Goal: Task Accomplishment & Management: Complete application form

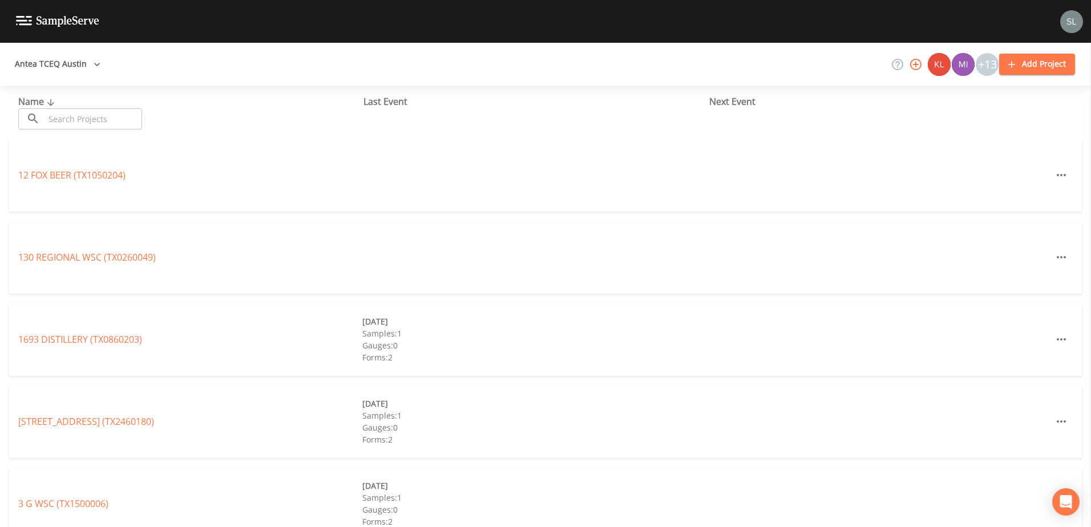
click at [78, 118] on input "text" at bounding box center [94, 118] width 98 height 21
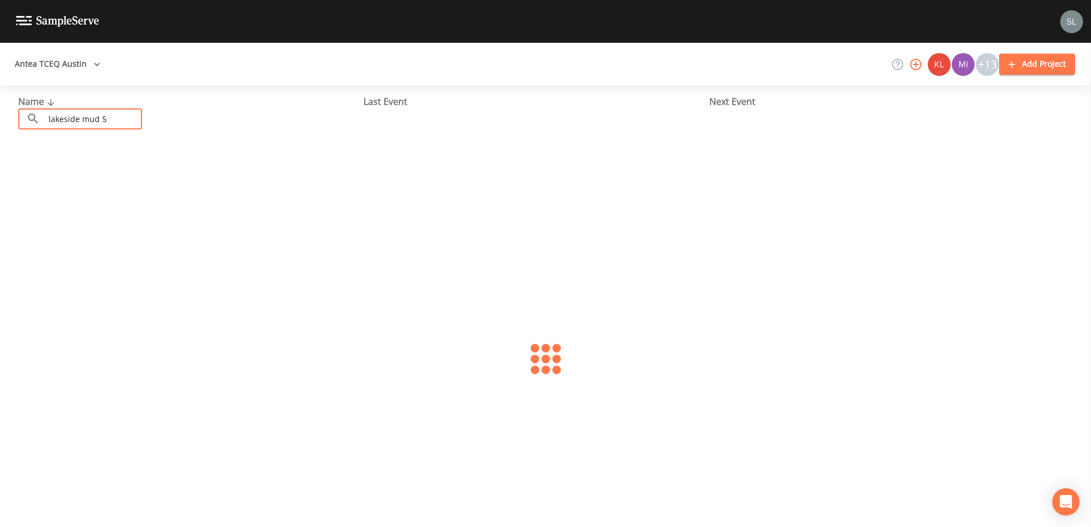
click at [123, 116] on input "lakeside mud 5" at bounding box center [94, 118] width 98 height 21
type input "lakeside mud 5"
click at [53, 174] on link "LAKESIDE MUD 5 (TX2270446)" at bounding box center [81, 175] width 126 height 13
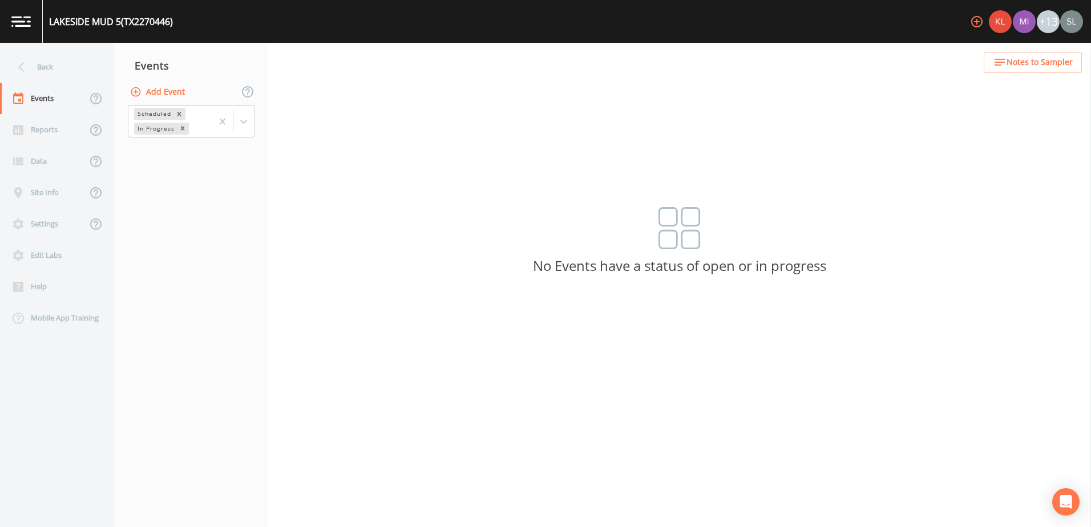
click at [177, 95] on button "Add Event" at bounding box center [159, 92] width 62 height 21
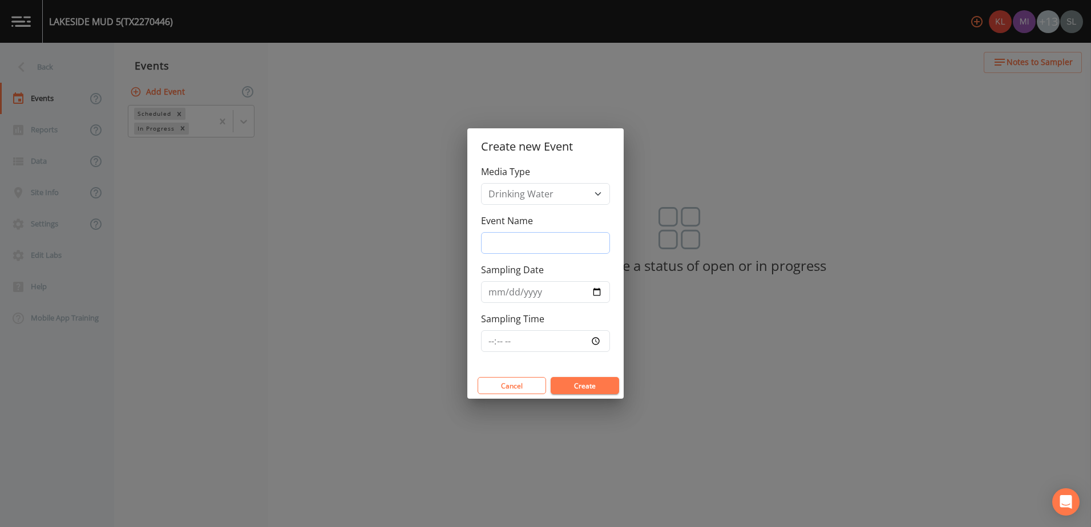
click at [603, 242] on input "Event Name" at bounding box center [545, 243] width 129 height 22
drag, startPoint x: 554, startPoint y: 240, endPoint x: 470, endPoint y: 248, distance: 84.2
click at [470, 248] on div "Media Type Drinking Water Event Name [DATE] SRI Sampling Date Sampling Time" at bounding box center [546, 269] width 156 height 208
type input "[DATE] SRI"
click at [595, 291] on input "Sampling Date" at bounding box center [545, 292] width 129 height 22
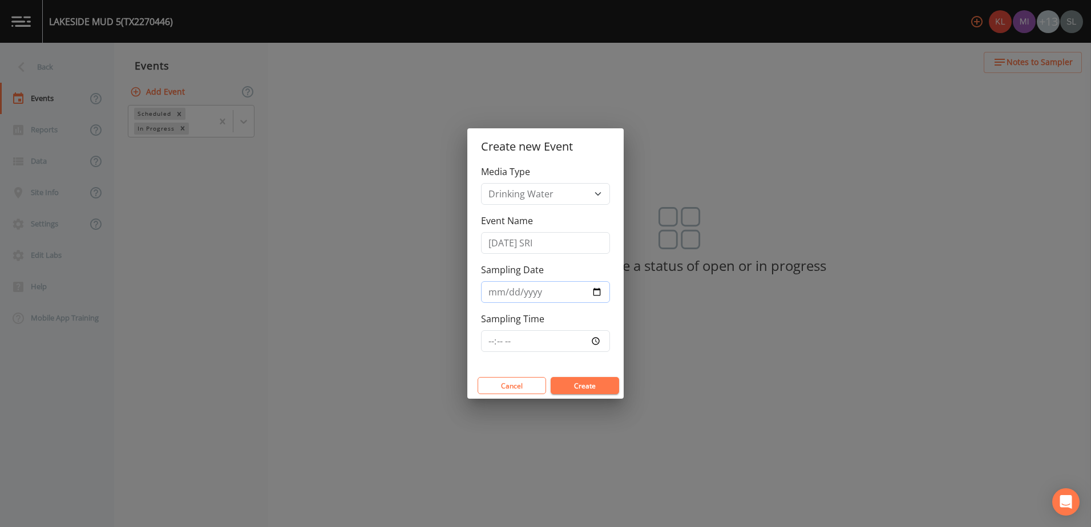
type input "[DATE]"
click at [598, 385] on button "Create" at bounding box center [585, 385] width 69 height 17
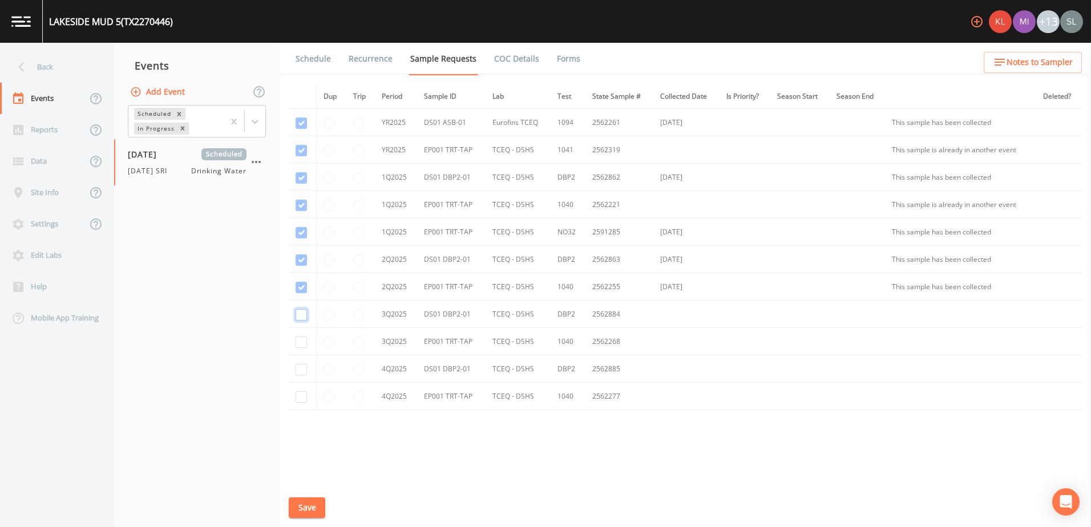
click at [299, 184] on input "checkbox" at bounding box center [301, 177] width 11 height 11
checkbox input "true"
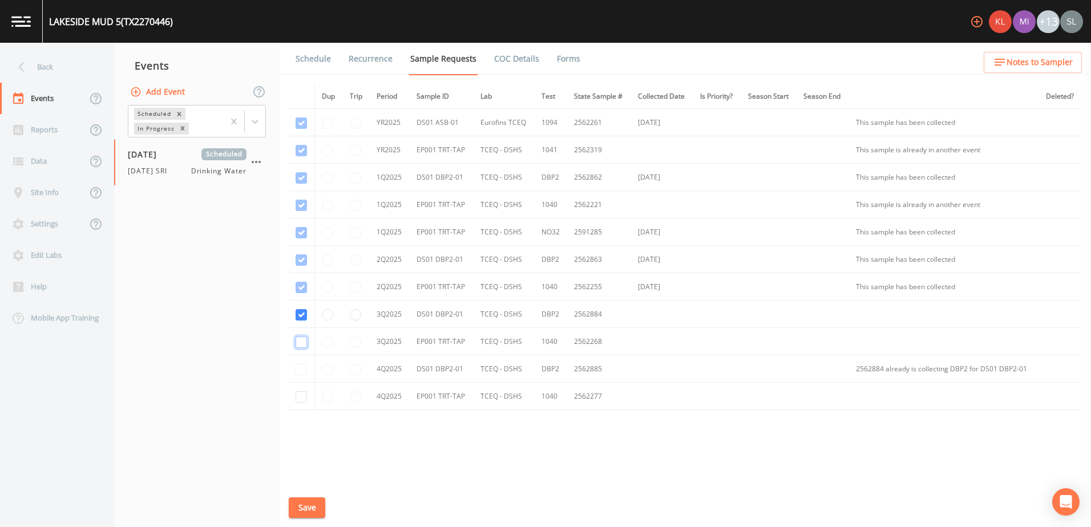
click at [303, 211] on input "checkbox" at bounding box center [301, 205] width 11 height 11
checkbox input "true"
click at [308, 503] on button "Save" at bounding box center [307, 508] width 37 height 21
click at [89, 66] on div "Back" at bounding box center [51, 66] width 103 height 31
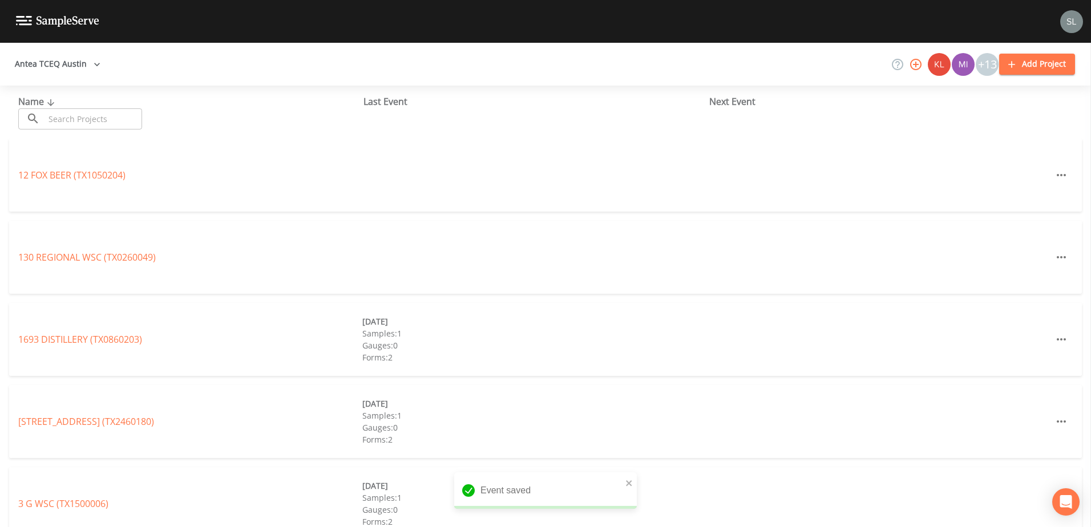
click at [109, 119] on input "text" at bounding box center [94, 118] width 98 height 21
drag, startPoint x: 94, startPoint y: 120, endPoint x: 25, endPoint y: 155, distance: 77.6
click at [94, 120] on input "text" at bounding box center [94, 118] width 98 height 21
click at [122, 121] on input "text" at bounding box center [94, 118] width 98 height 21
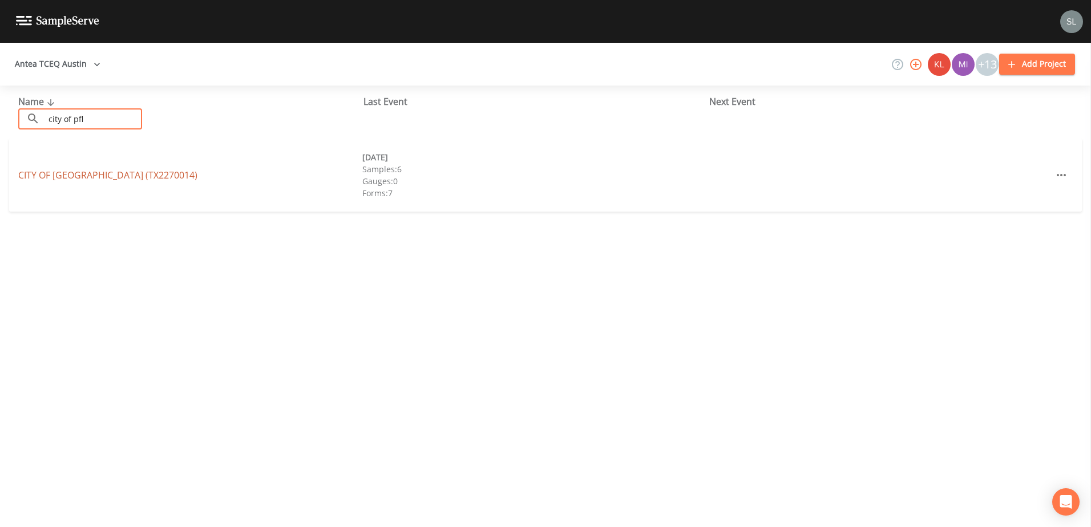
type input "city of pfl"
click at [143, 178] on link "CITY OF [GEOGRAPHIC_DATA] (TX2270014)" at bounding box center [107, 175] width 179 height 13
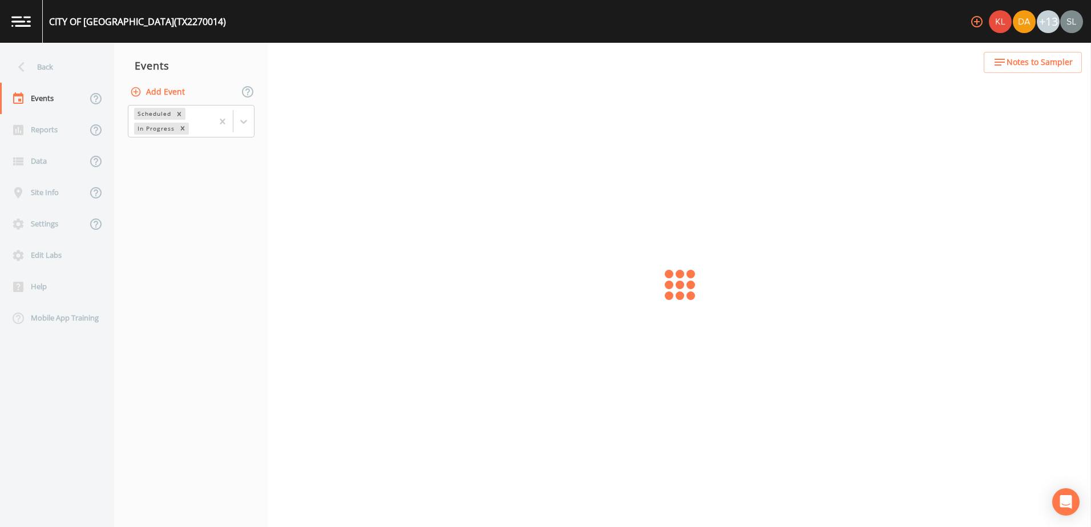
click at [179, 94] on button "Add Event" at bounding box center [159, 92] width 62 height 21
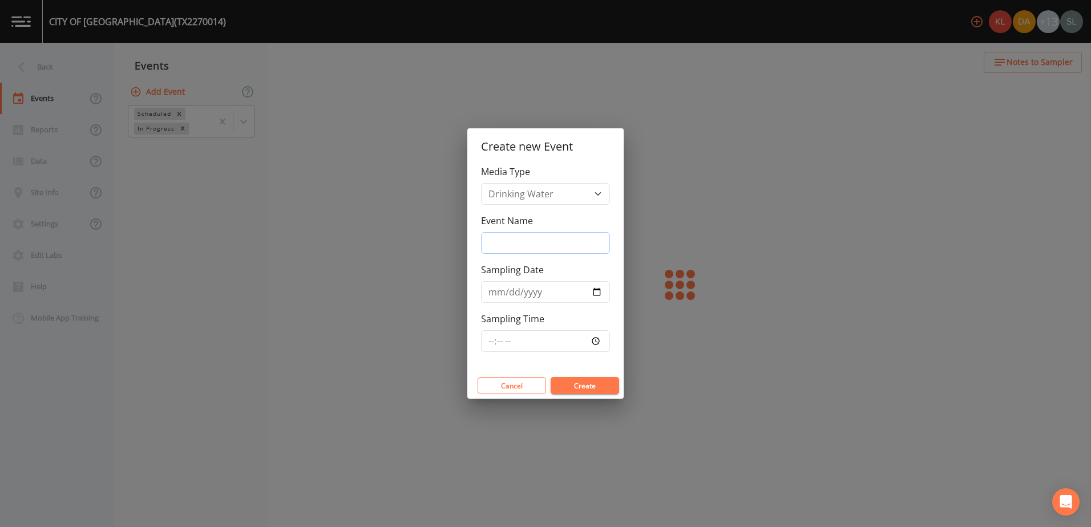
click at [520, 243] on input "Event Name" at bounding box center [545, 243] width 129 height 22
paste input "[DATE] SRI"
type input "[DATE] SRI"
click at [593, 291] on input "Sampling Date" at bounding box center [545, 292] width 129 height 22
type input "[DATE]"
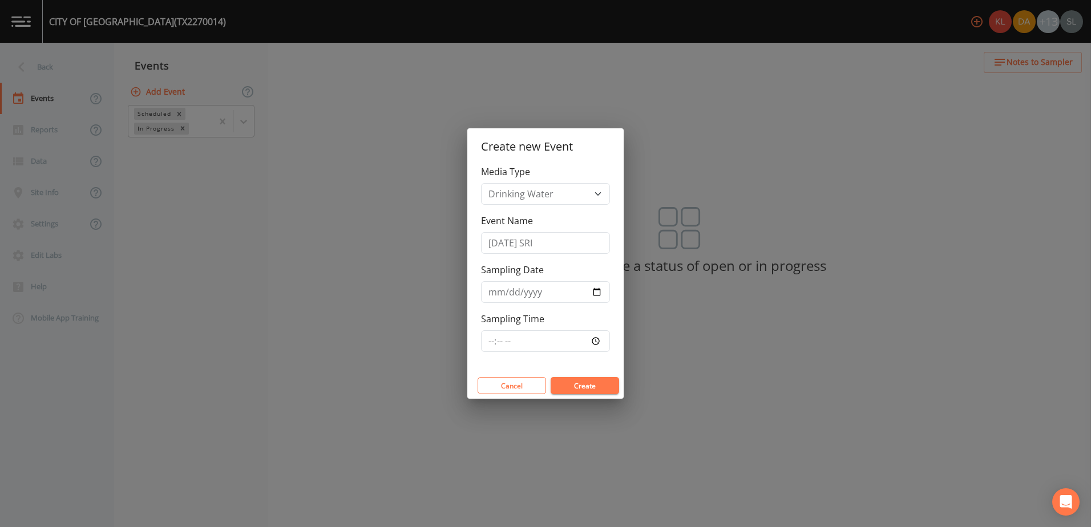
click at [596, 384] on button "Create" at bounding box center [585, 385] width 69 height 17
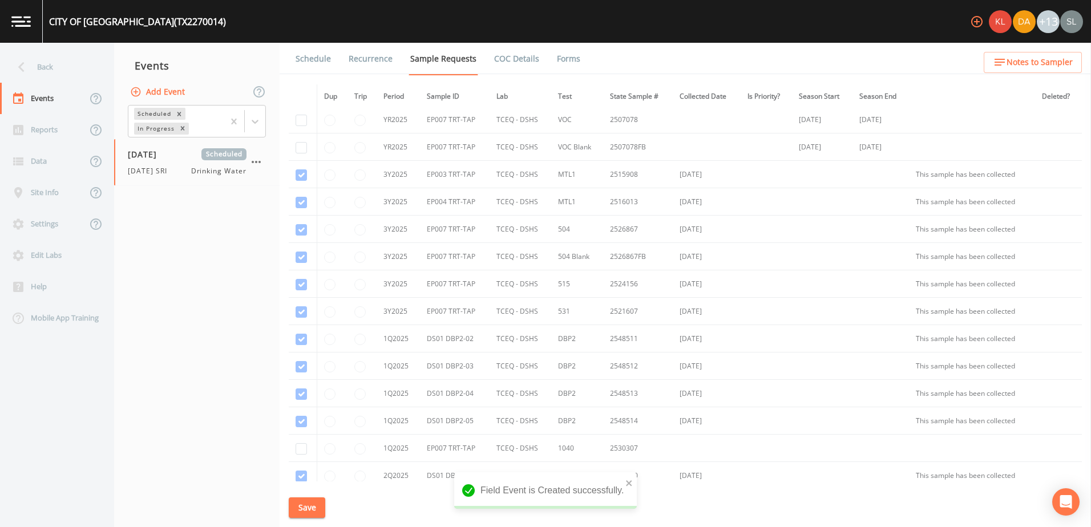
scroll to position [1256, 0]
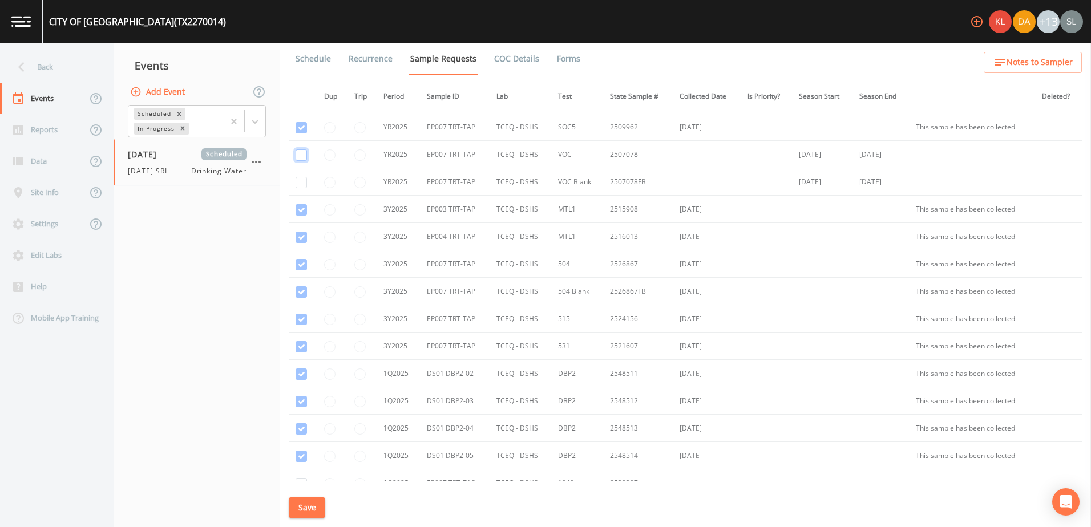
checkbox input "true"
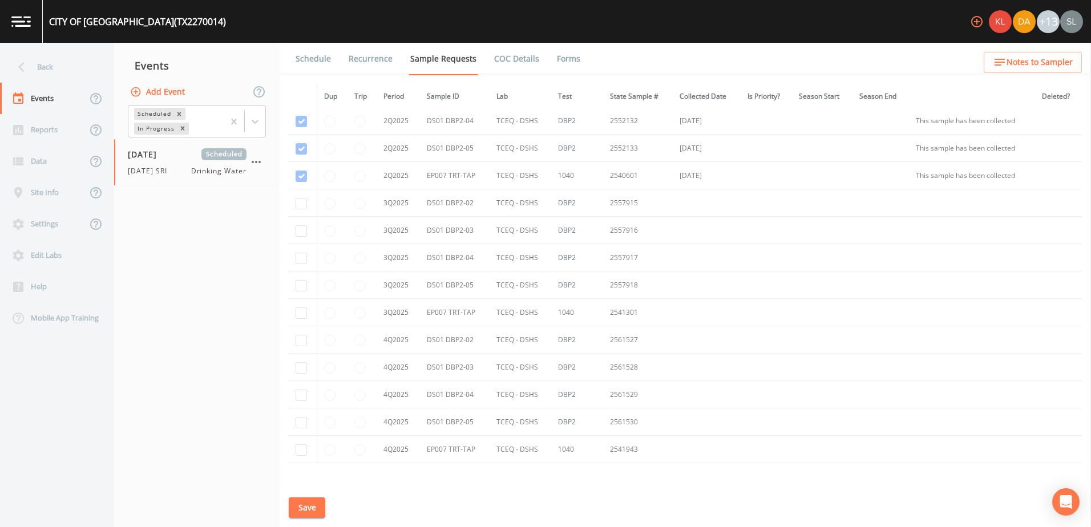
scroll to position [1713, 0]
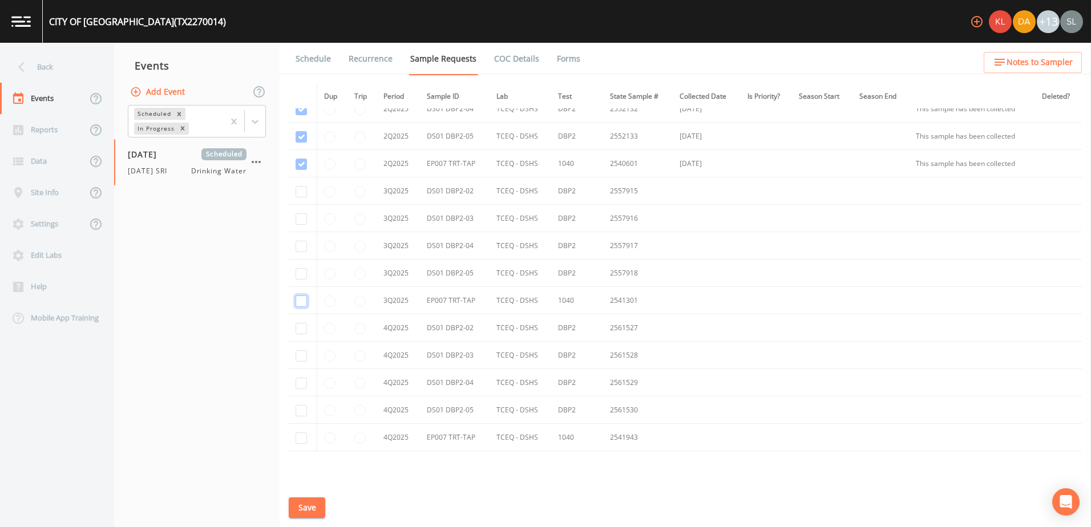
checkbox input "true"
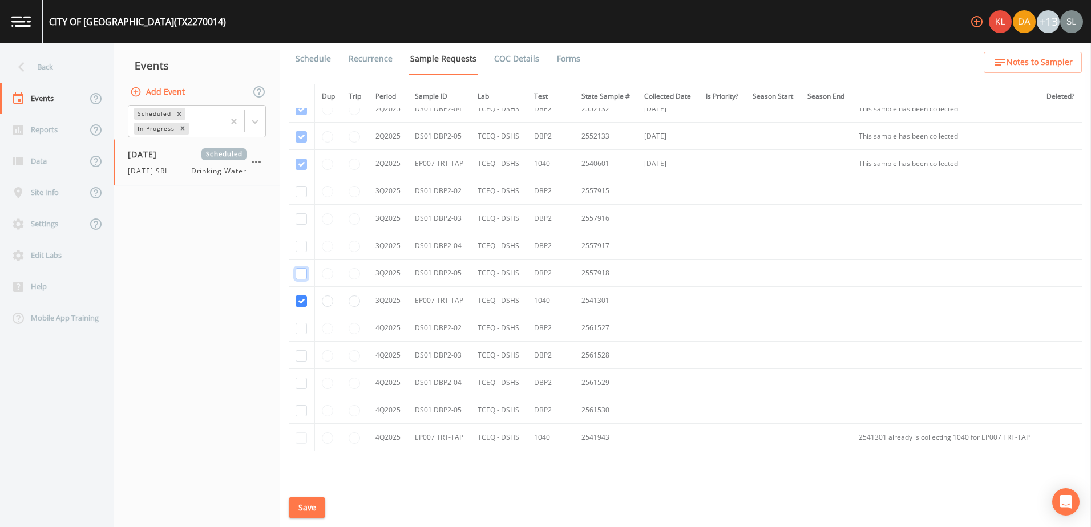
checkbox input "true"
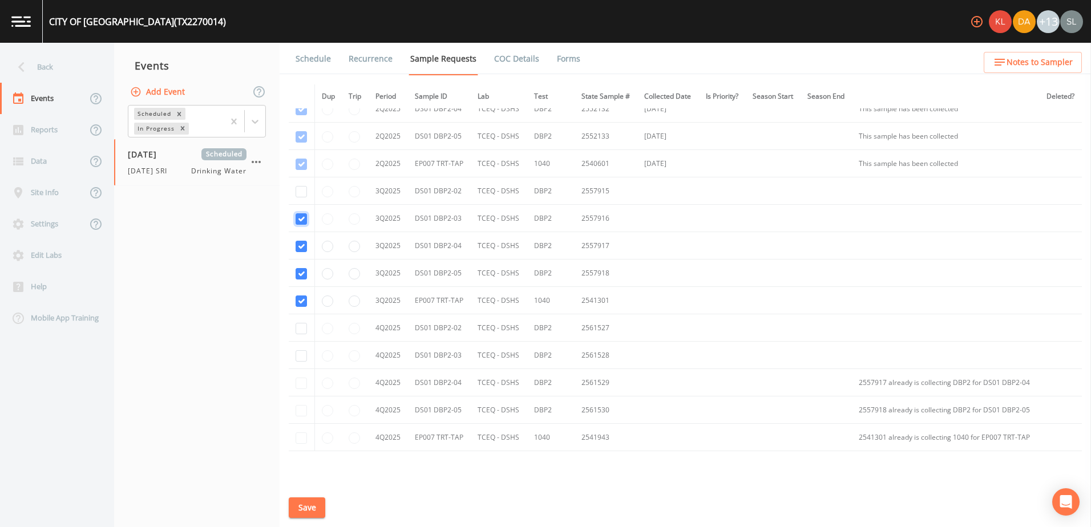
checkbox input "true"
click at [314, 511] on button "Save" at bounding box center [307, 508] width 37 height 21
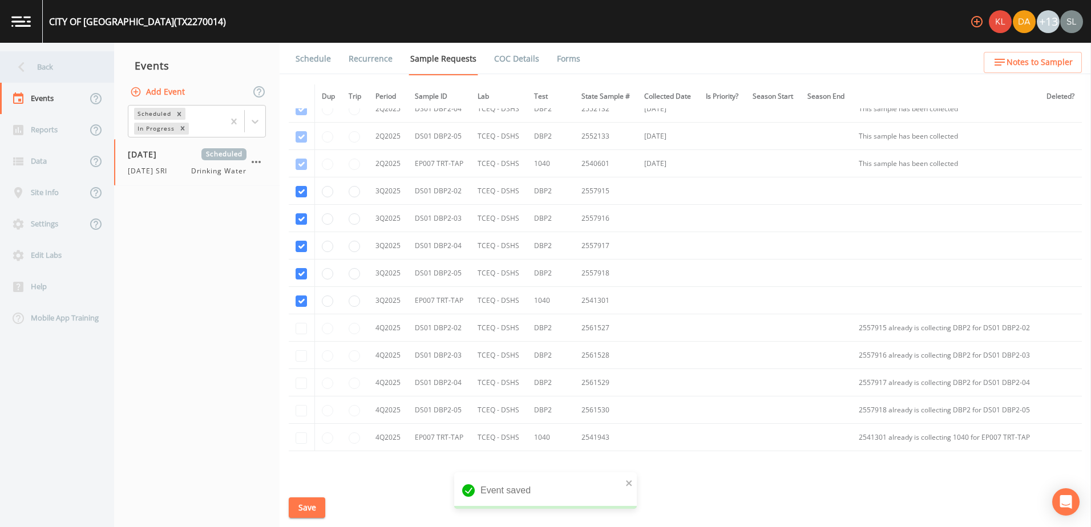
click at [71, 72] on div "Back" at bounding box center [51, 66] width 103 height 31
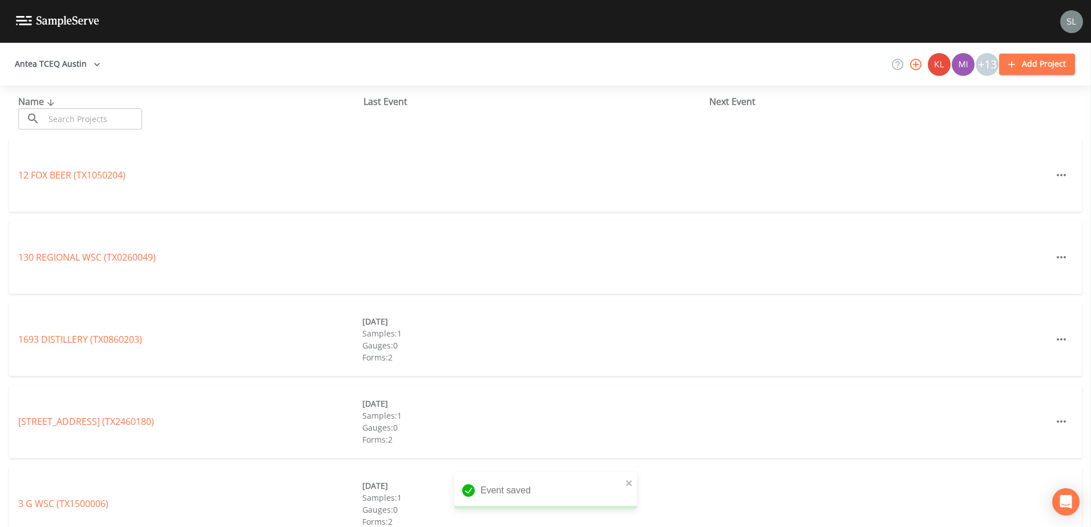
click at [104, 119] on input "text" at bounding box center [94, 118] width 98 height 21
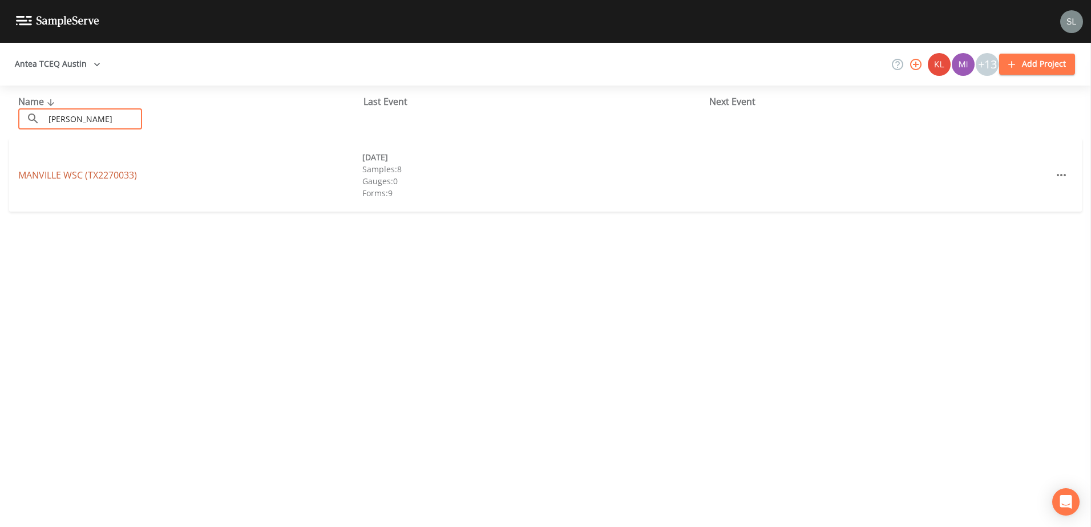
type input "[PERSON_NAME]"
click at [59, 171] on link "MANVILLE WSC (TX2270033)" at bounding box center [77, 175] width 119 height 13
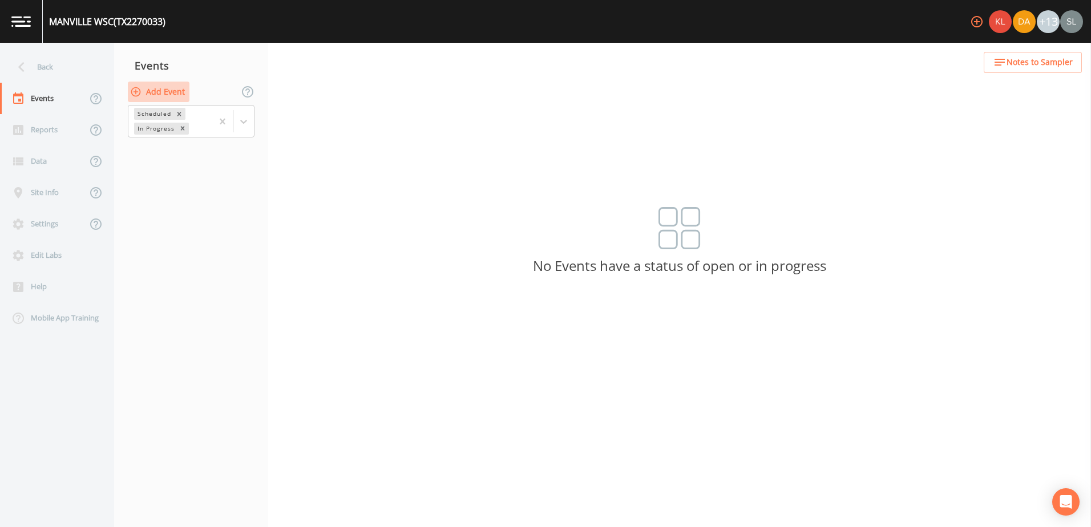
click at [180, 93] on button "Add Event" at bounding box center [159, 92] width 62 height 21
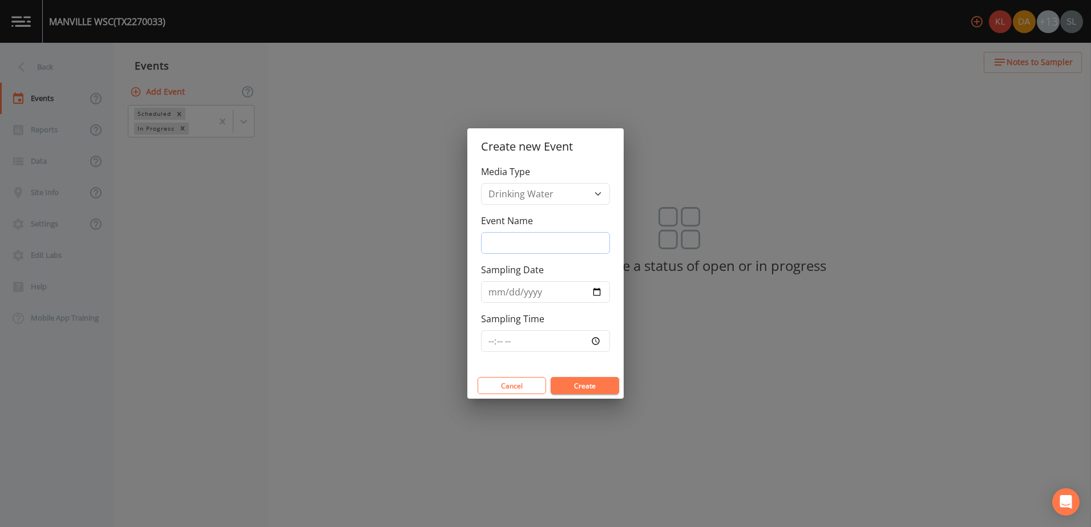
click at [581, 251] on input "Event Name" at bounding box center [545, 243] width 129 height 22
paste input "[DATE] SRI"
type input "[DATE] SRI"
click at [597, 292] on input "Sampling Date" at bounding box center [545, 292] width 129 height 22
type input "[DATE]"
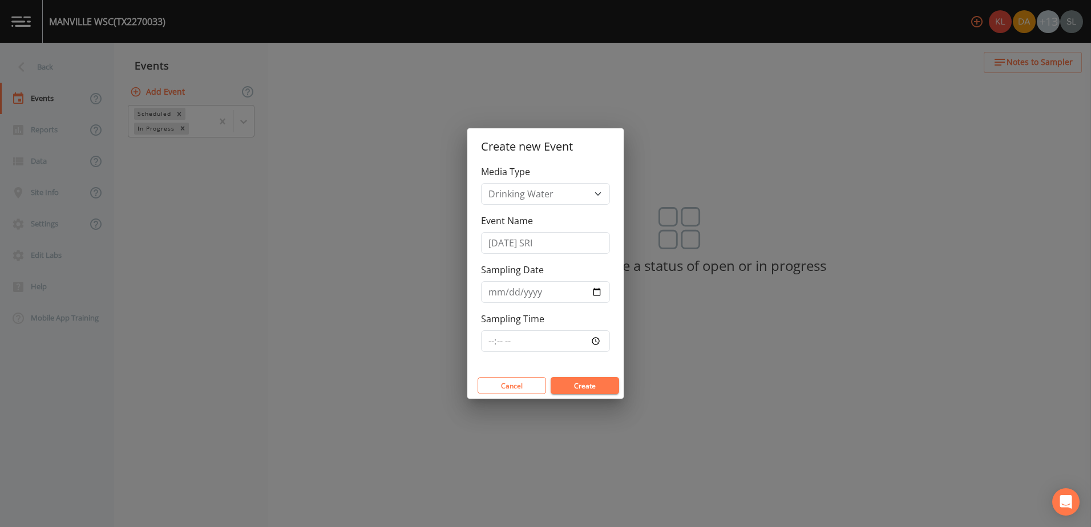
click at [596, 384] on button "Create" at bounding box center [585, 385] width 69 height 17
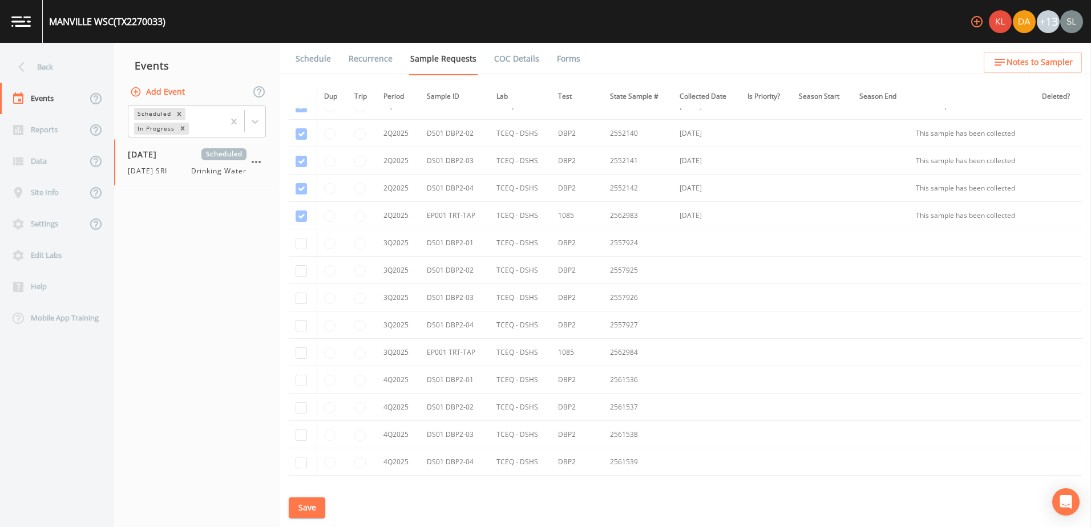
scroll to position [2618, 0]
checkbox input "true"
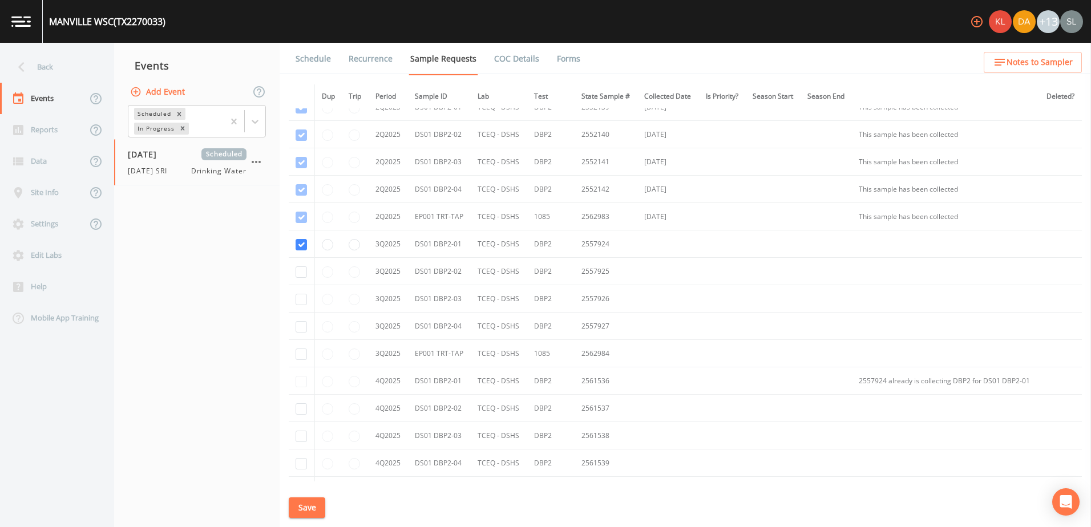
drag, startPoint x: 301, startPoint y: 266, endPoint x: 301, endPoint y: 276, distance: 10.3
click at [301, 267] on td at bounding box center [302, 271] width 26 height 27
checkbox input "true"
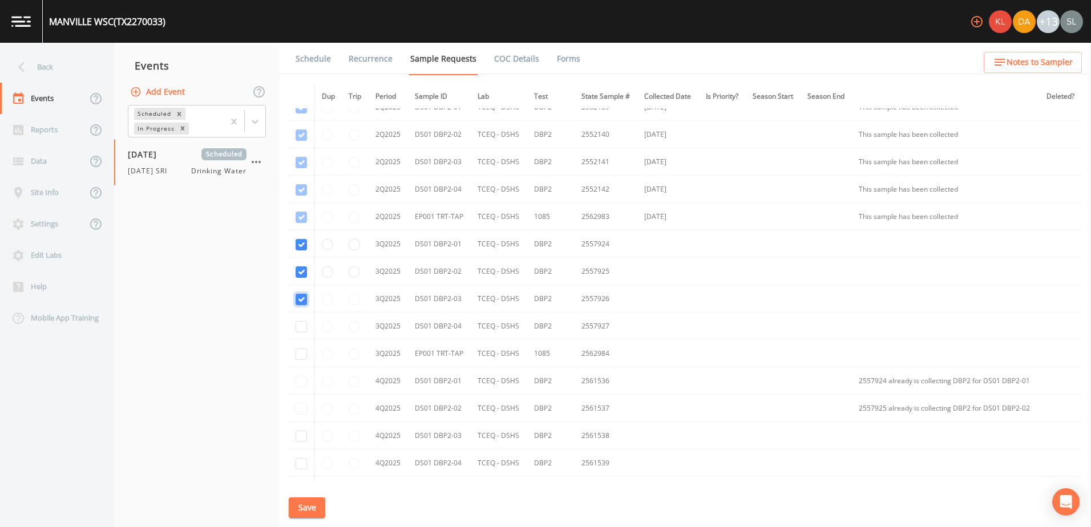
checkbox input "true"
click at [304, 223] on input "checkbox" at bounding box center [301, 217] width 11 height 11
checkbox input "true"
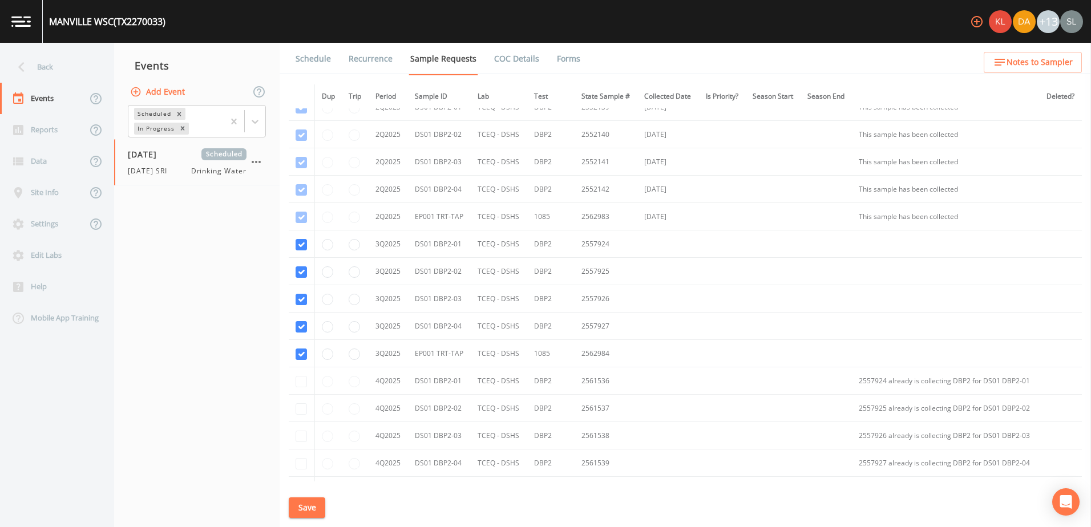
click at [312, 503] on button "Save" at bounding box center [307, 508] width 37 height 21
click at [67, 64] on div "Back" at bounding box center [51, 66] width 103 height 31
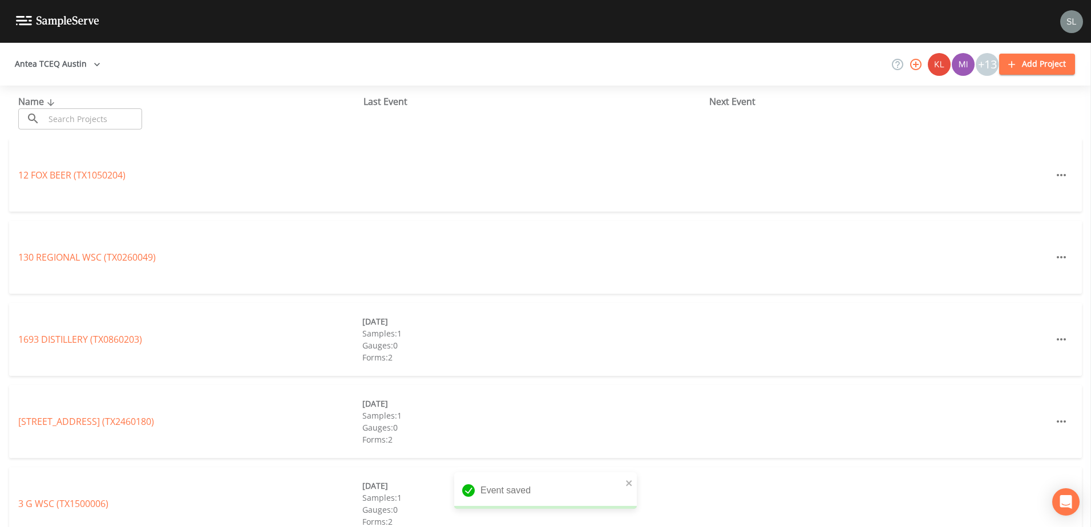
click at [96, 115] on input "text" at bounding box center [94, 118] width 98 height 21
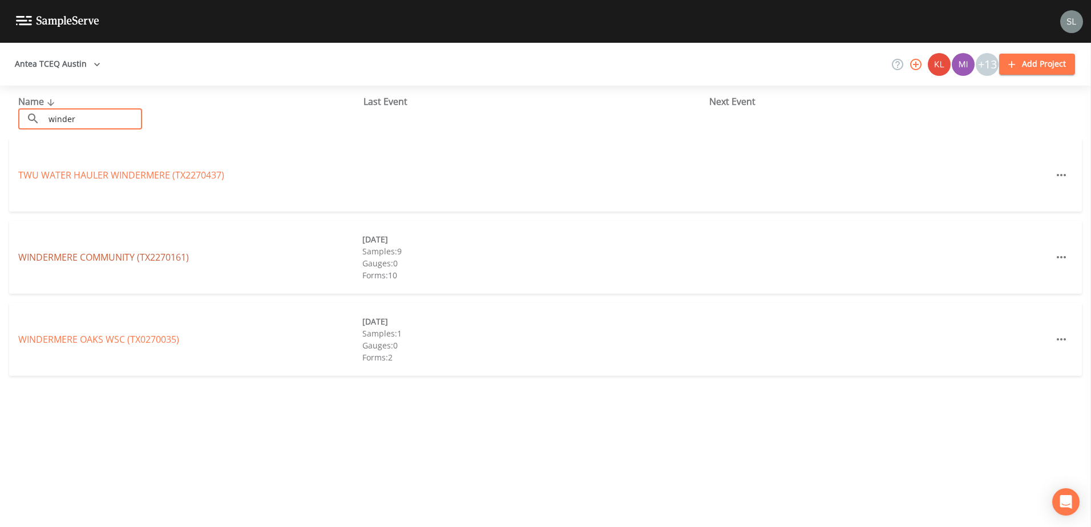
type input "winder"
click at [66, 258] on link "WINDERMERE COMMUNITY (TX2270161)" at bounding box center [103, 257] width 171 height 13
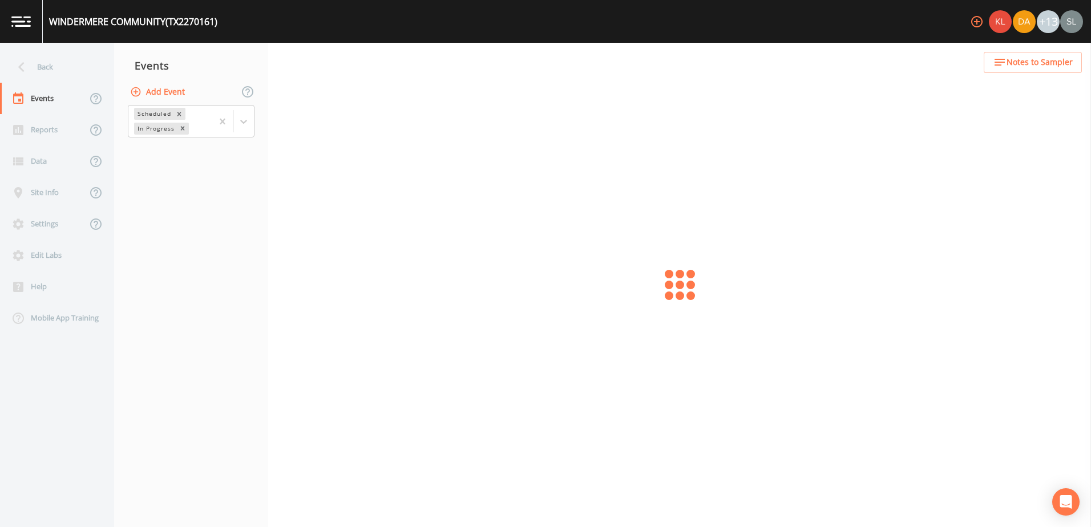
click at [169, 90] on button "Add Event" at bounding box center [159, 92] width 62 height 21
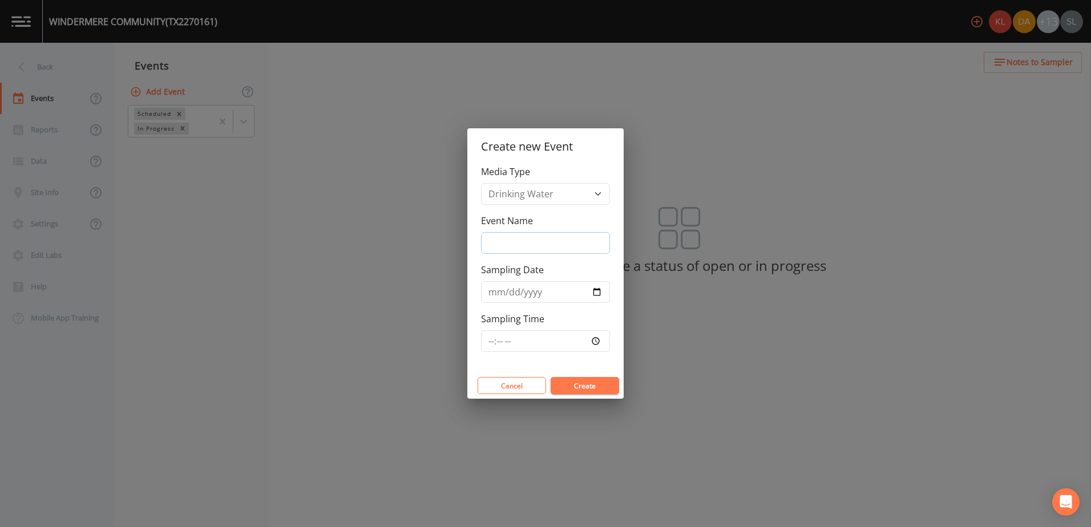
click at [593, 245] on input "Event Name" at bounding box center [545, 243] width 129 height 22
paste input "[DATE] SRI"
type input "[DATE] SRI"
click at [595, 296] on input "Sampling Date" at bounding box center [545, 292] width 129 height 22
type input "[DATE]"
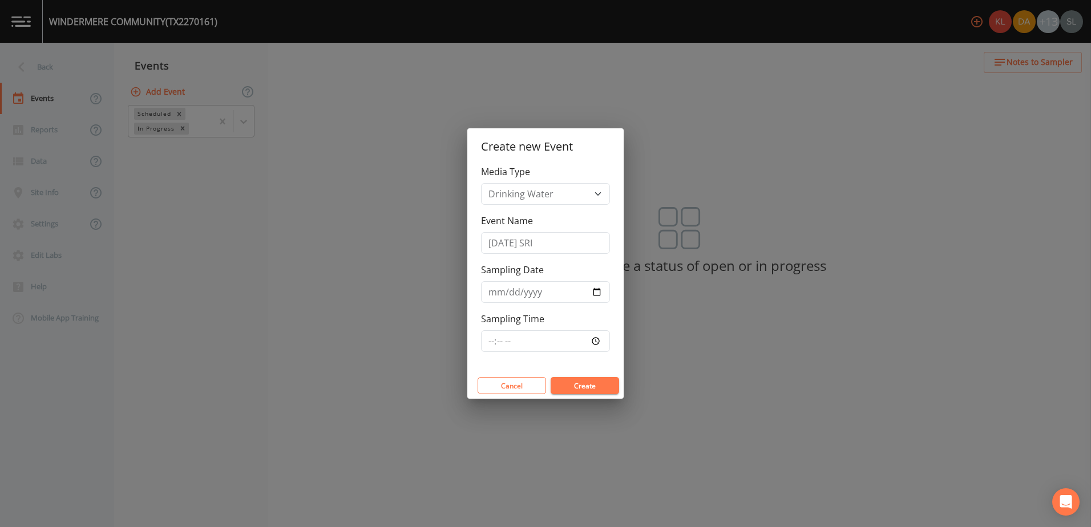
click at [583, 386] on button "Create" at bounding box center [585, 385] width 69 height 17
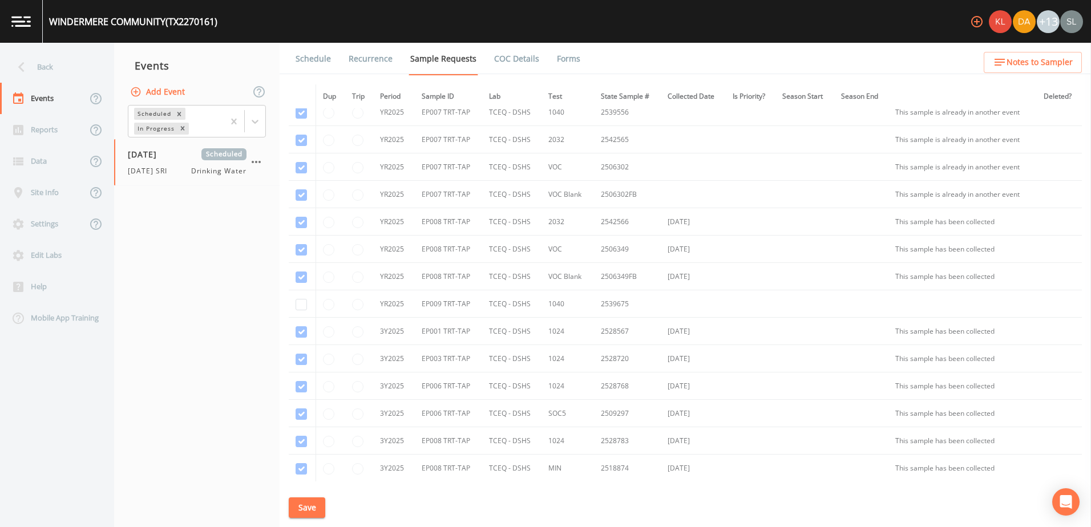
scroll to position [2283, 0]
checkbox input "false"
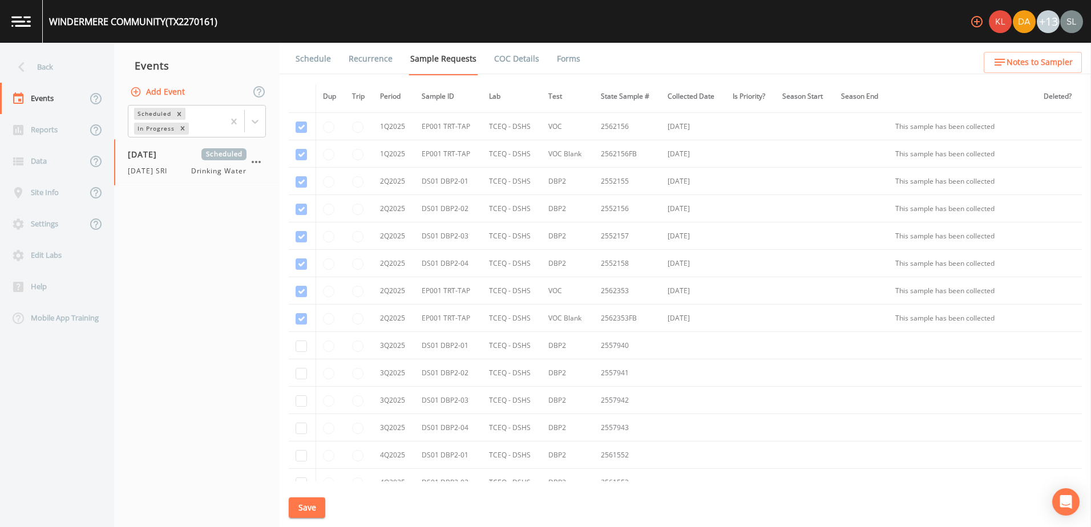
scroll to position [2797, 0]
checkbox input "true"
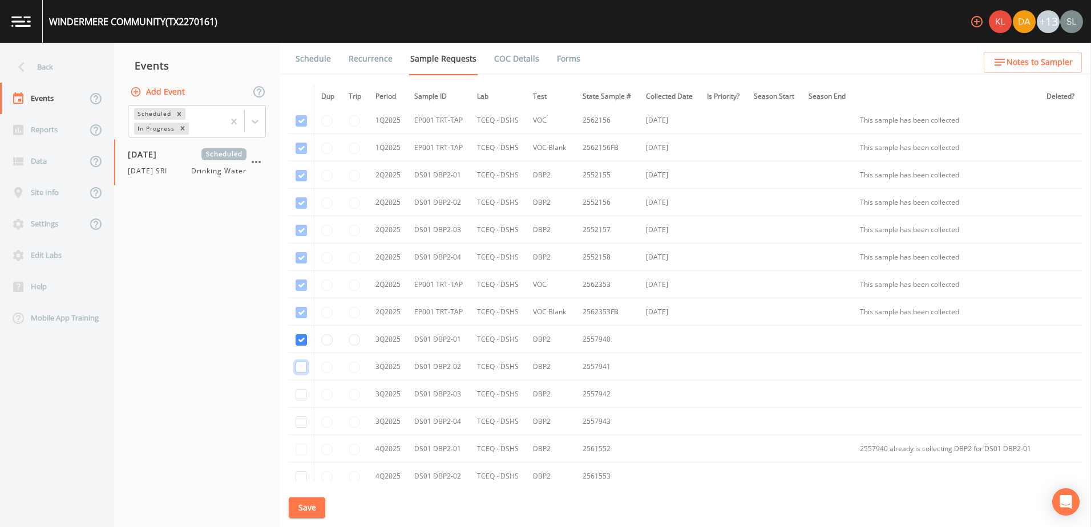
checkbox input "true"
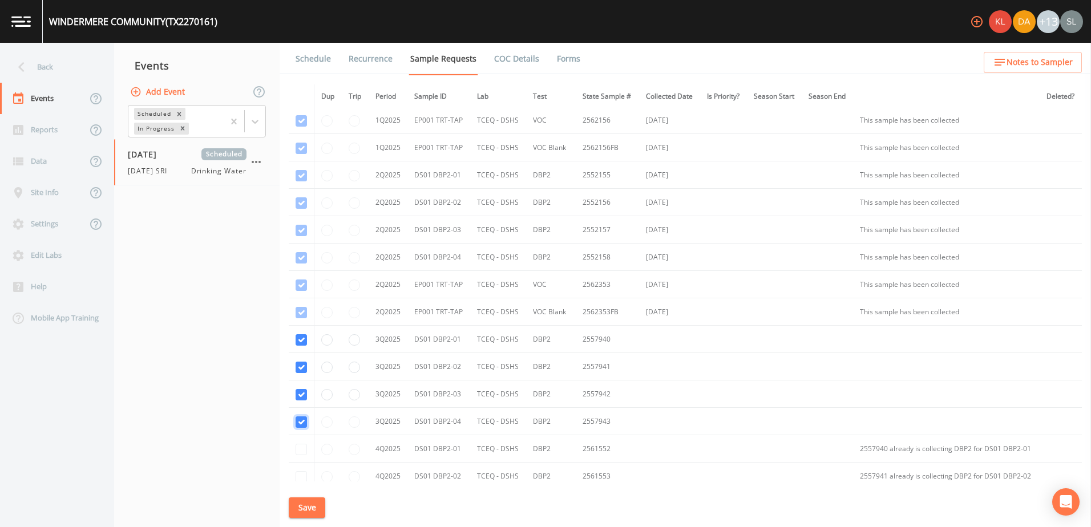
checkbox input "true"
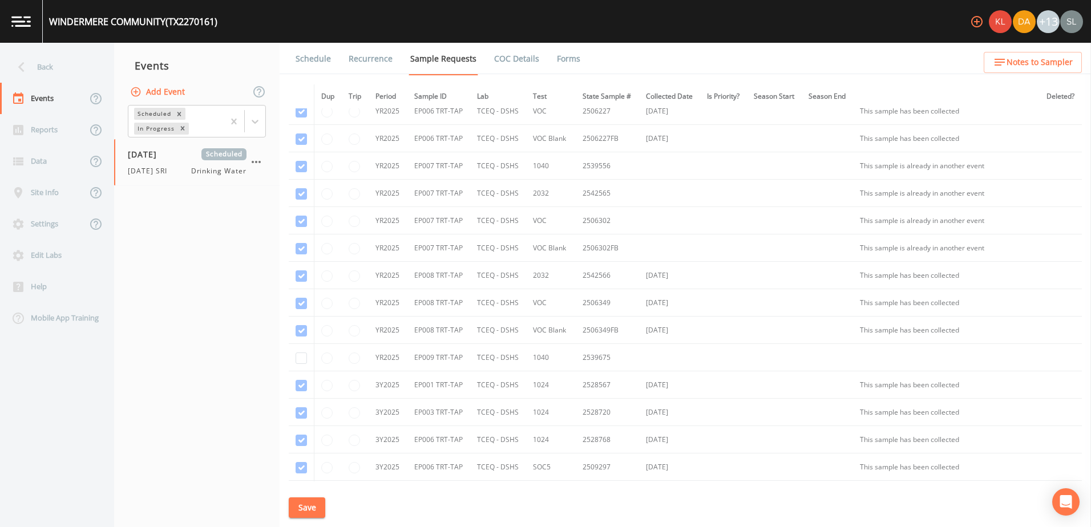
scroll to position [2210, 0]
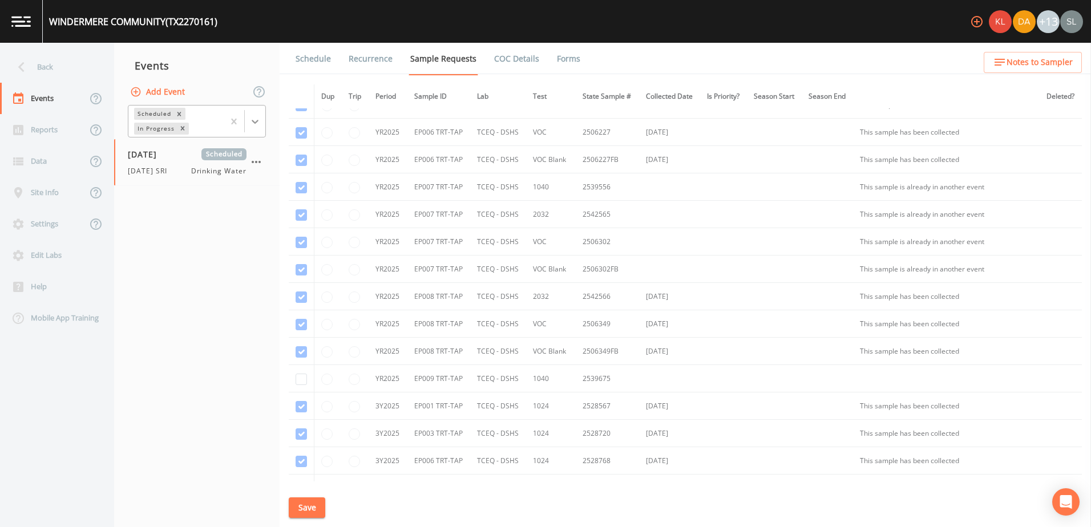
click at [258, 125] on icon at bounding box center [254, 121] width 11 height 11
click at [230, 151] on div "Completed" at bounding box center [197, 153] width 138 height 19
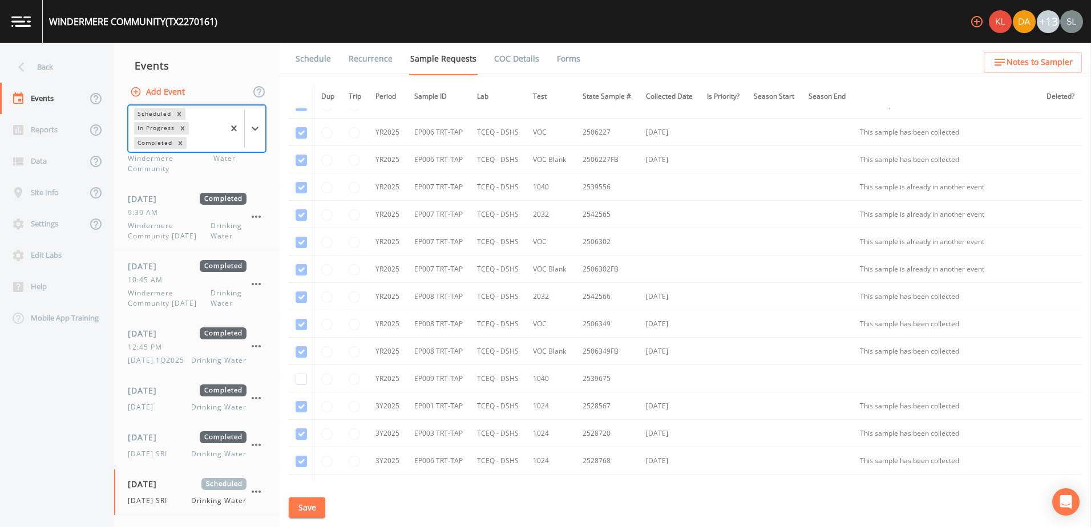
scroll to position [43, 0]
checkbox input "true"
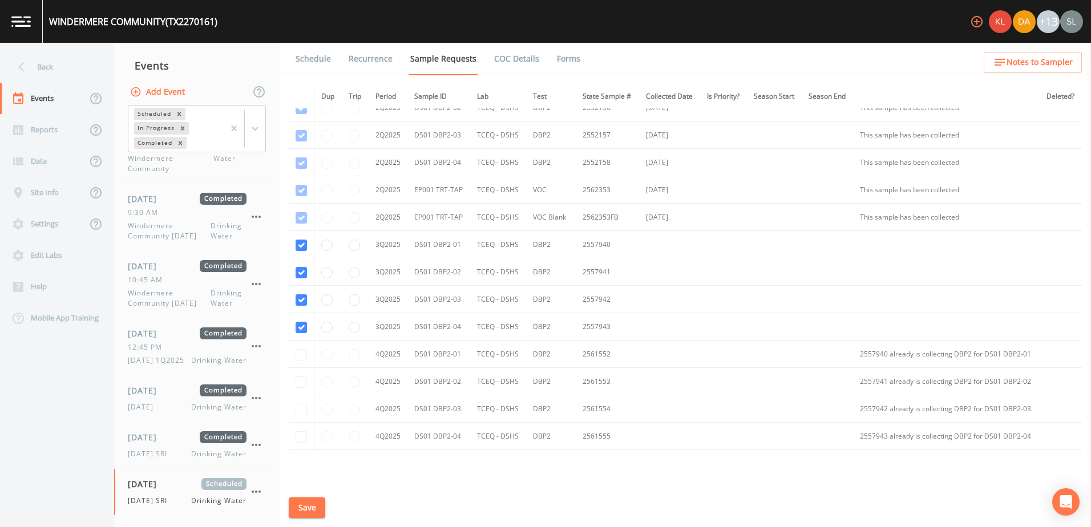
scroll to position [2895, 0]
click at [316, 514] on button "Save" at bounding box center [307, 508] width 37 height 21
click at [183, 454] on div "[DATE] SRI Drinking Water" at bounding box center [187, 454] width 119 height 10
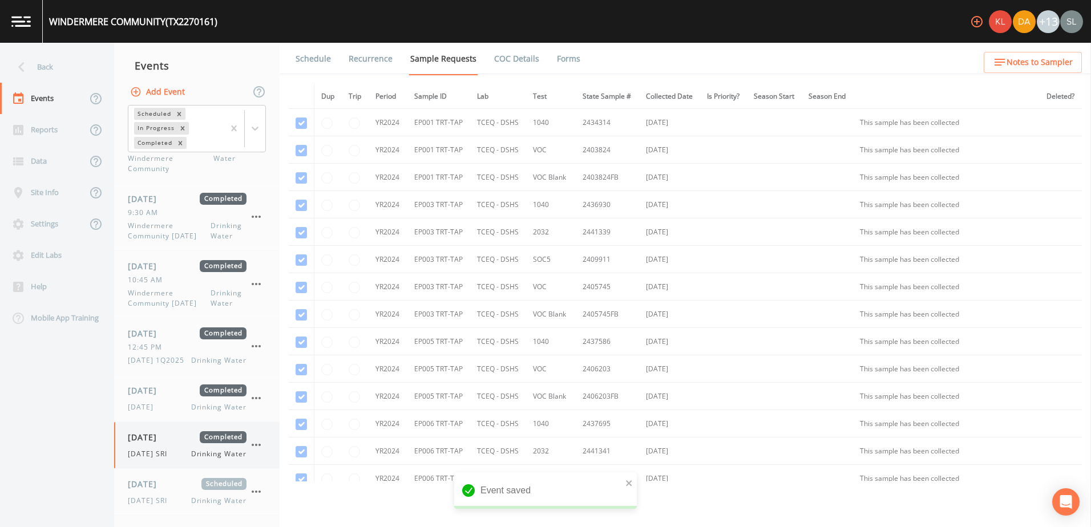
click at [165, 438] on span "[DATE]" at bounding box center [146, 438] width 37 height 12
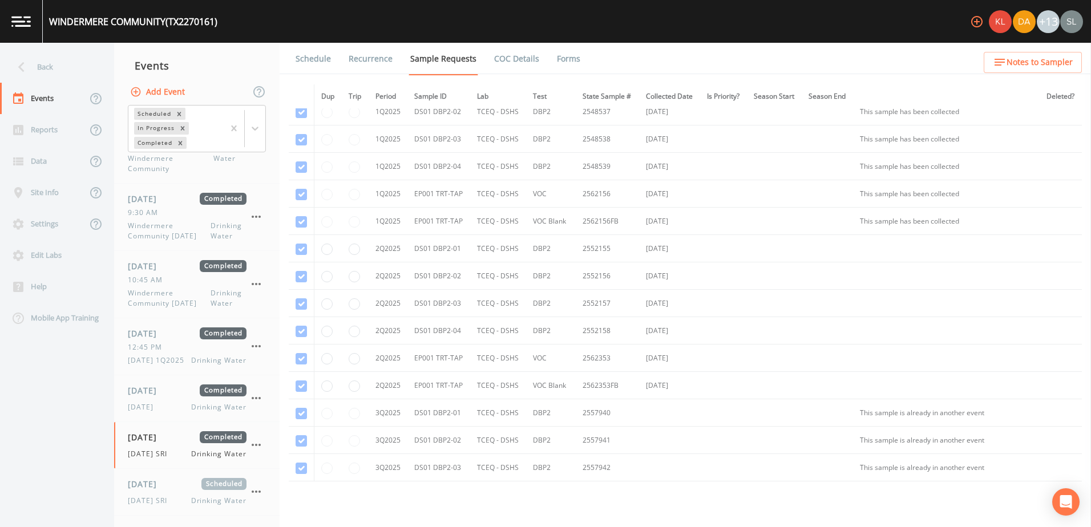
scroll to position [2552, 0]
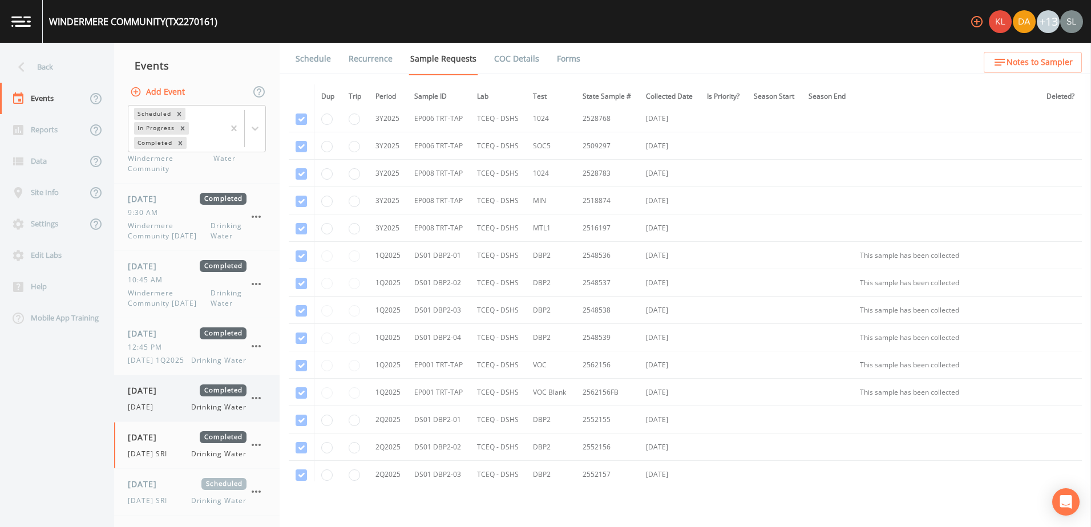
click at [178, 407] on div "[DATE] Drinking Water" at bounding box center [187, 407] width 119 height 10
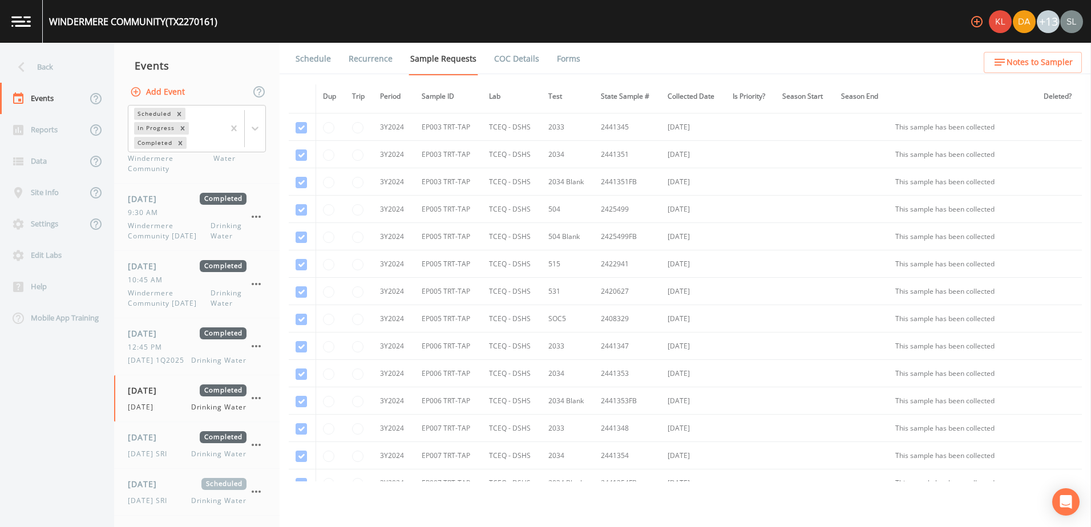
scroll to position [856, 0]
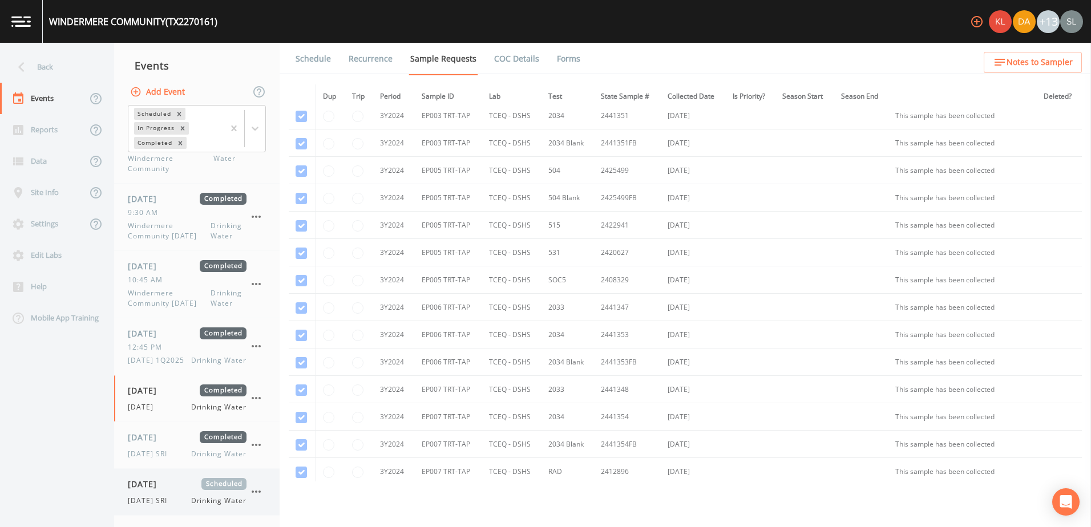
click at [175, 494] on div "[DATE] Scheduled [DATE] SRI Drinking Water" at bounding box center [187, 492] width 119 height 28
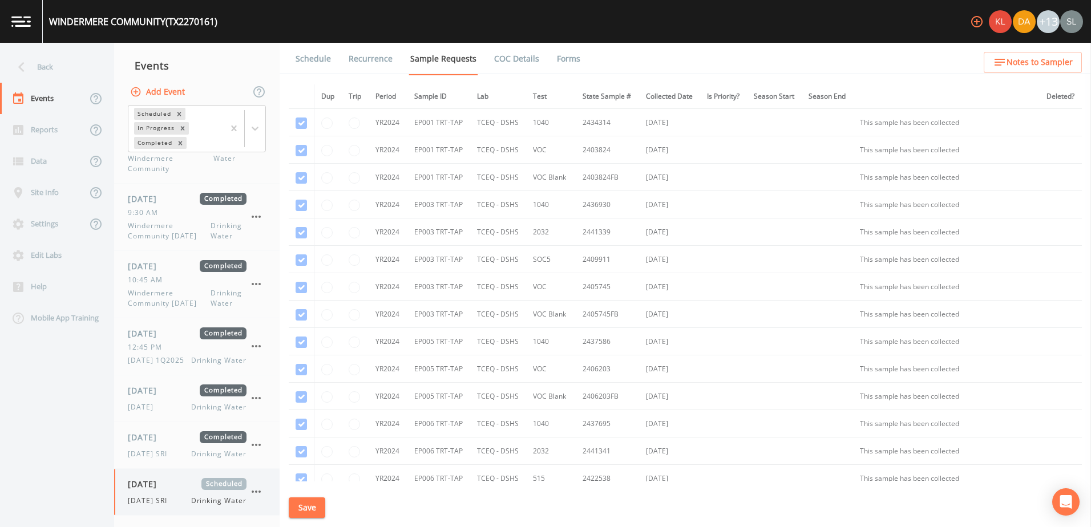
click at [145, 484] on span "[DATE]" at bounding box center [146, 484] width 37 height 12
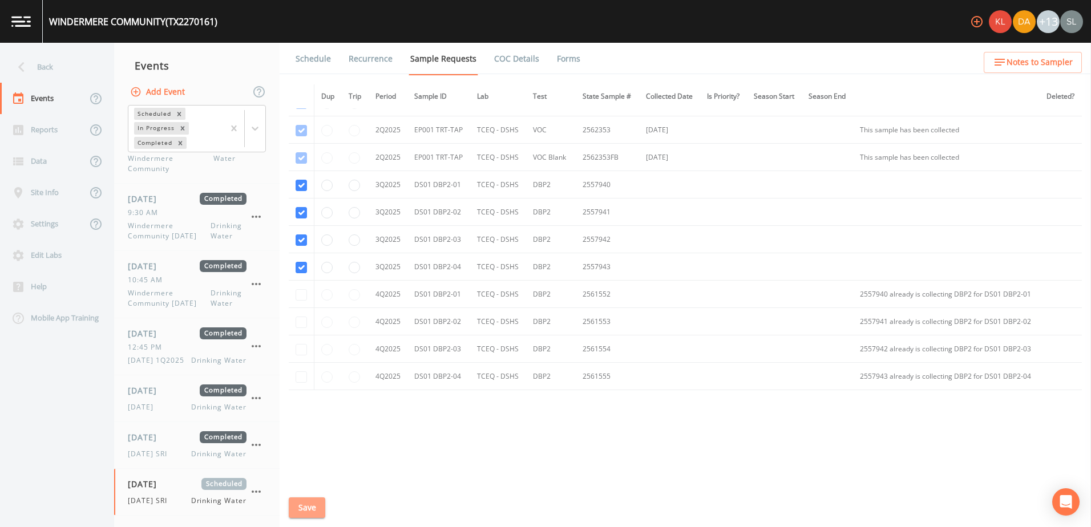
click at [312, 509] on button "Save" at bounding box center [307, 508] width 37 height 21
click at [325, 507] on button "Save" at bounding box center [307, 508] width 37 height 21
